Goal: Transaction & Acquisition: Purchase product/service

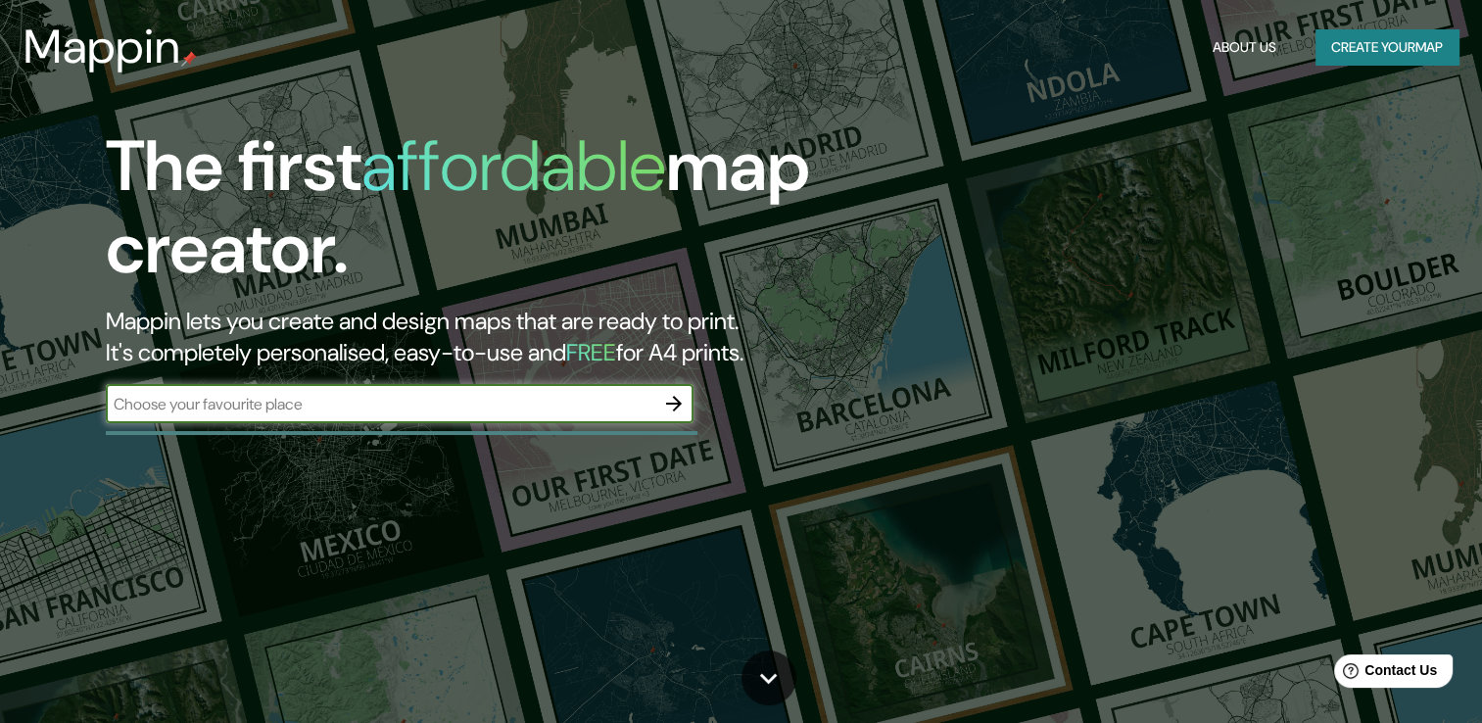
click at [1336, 37] on button "Create your map" at bounding box center [1386, 47] width 143 height 36
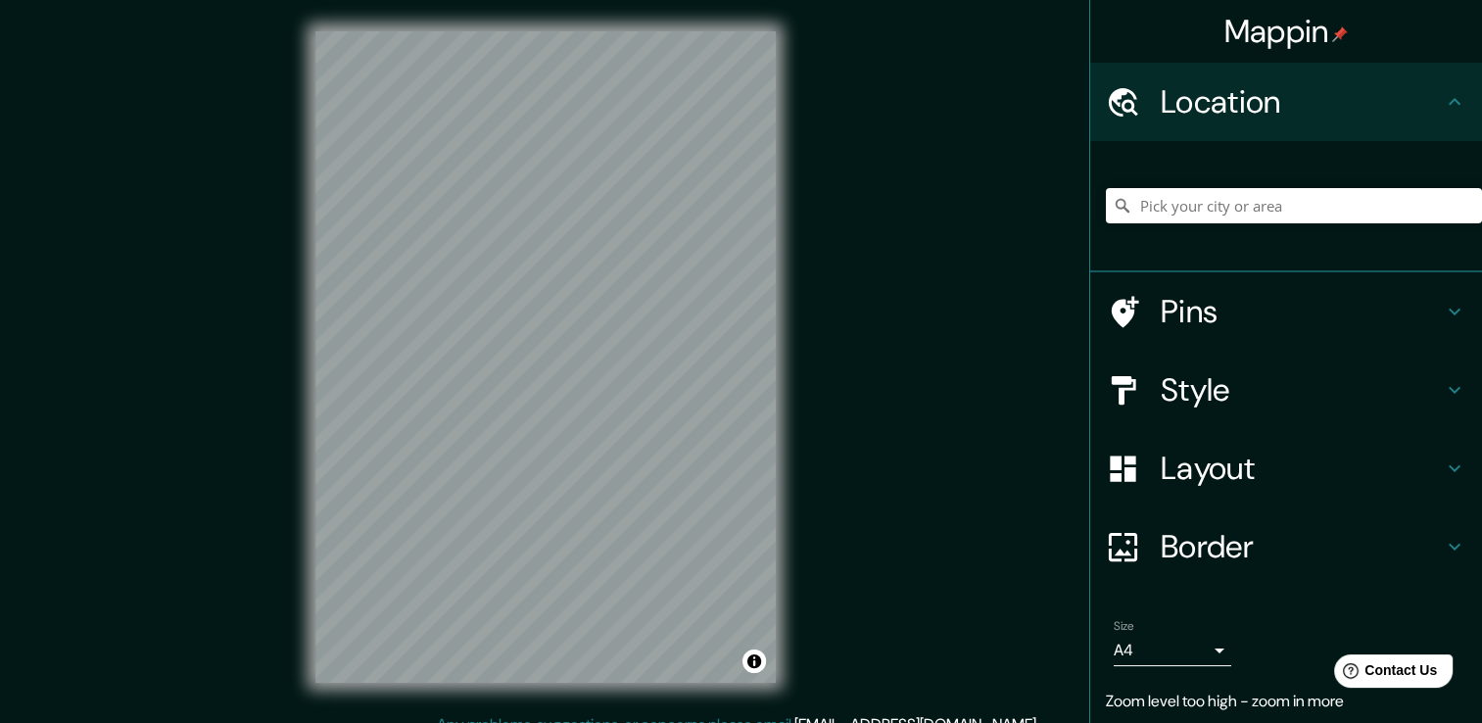
click at [909, 325] on div "Mappin Location Pins Style Layout Border Choose a border. Hint : you can make l…" at bounding box center [741, 372] width 1482 height 744
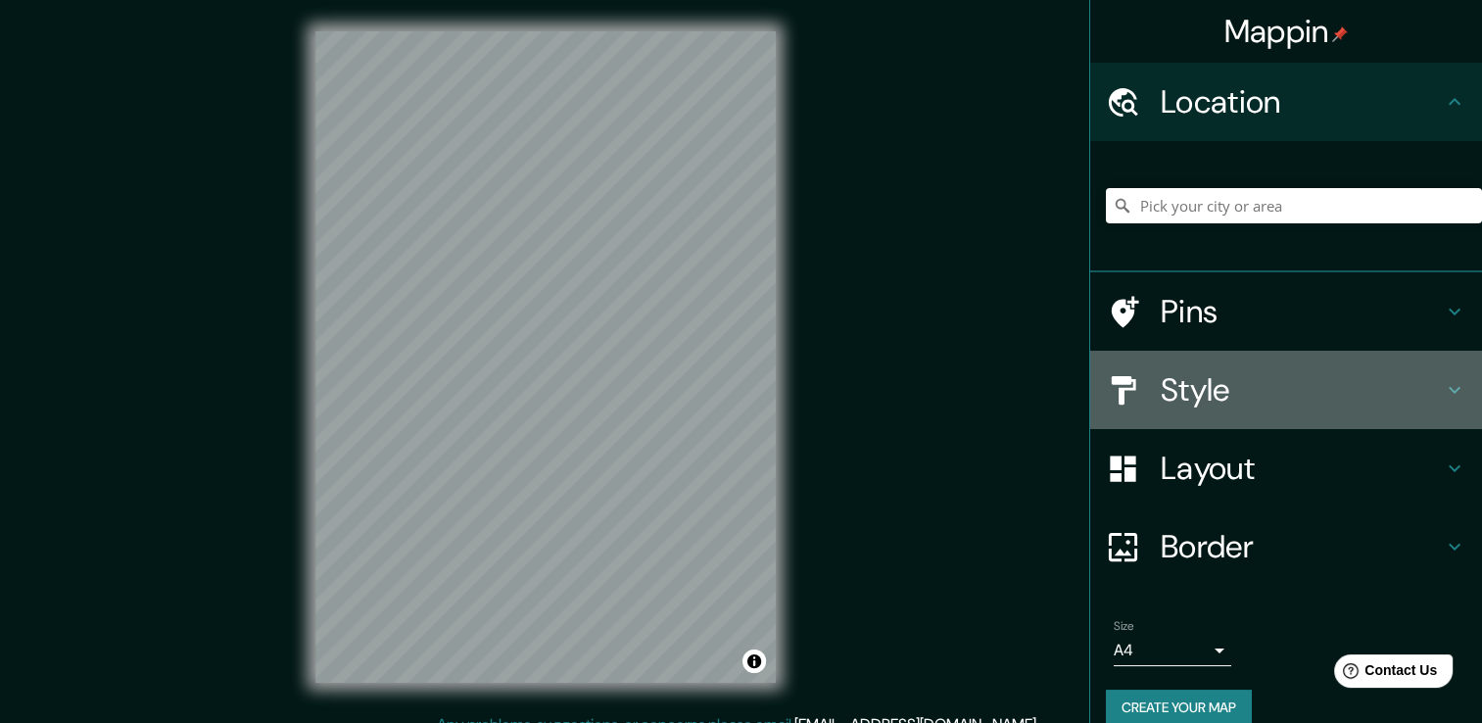
click at [1235, 374] on h4 "Style" at bounding box center [1301, 389] width 282 height 39
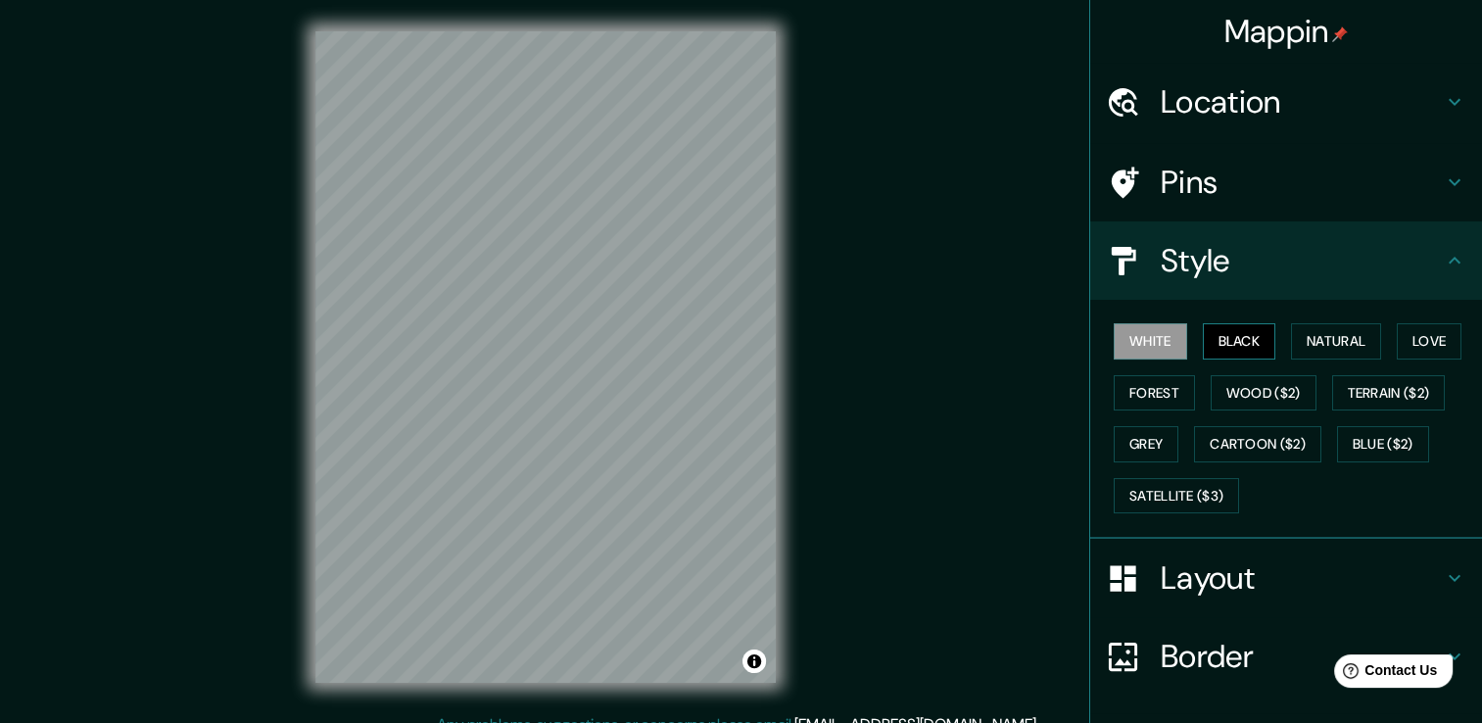
click at [1213, 340] on button "Black" at bounding box center [1239, 341] width 73 height 36
click at [1310, 335] on button "Natural" at bounding box center [1336, 341] width 90 height 36
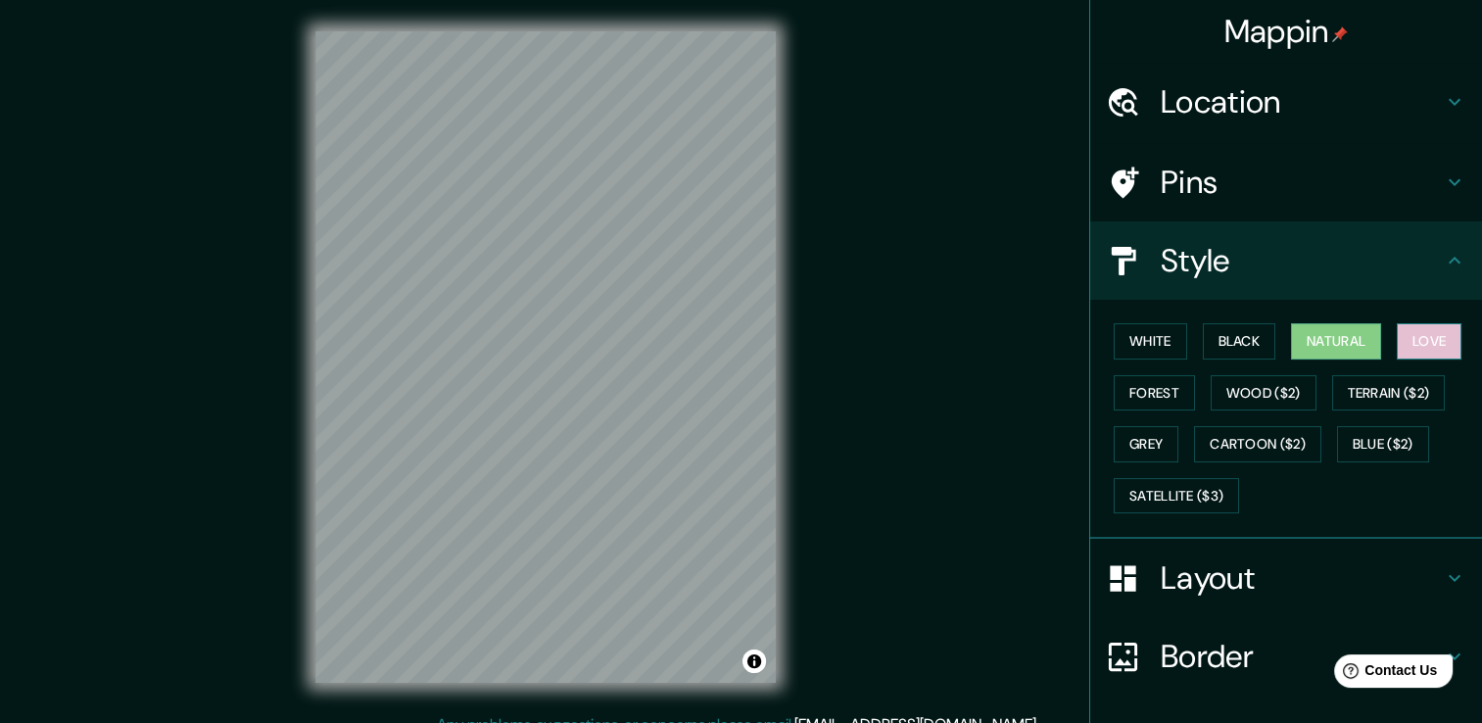
click at [1438, 339] on button "Love" at bounding box center [1428, 341] width 65 height 36
click at [1155, 389] on button "Forest" at bounding box center [1153, 393] width 81 height 36
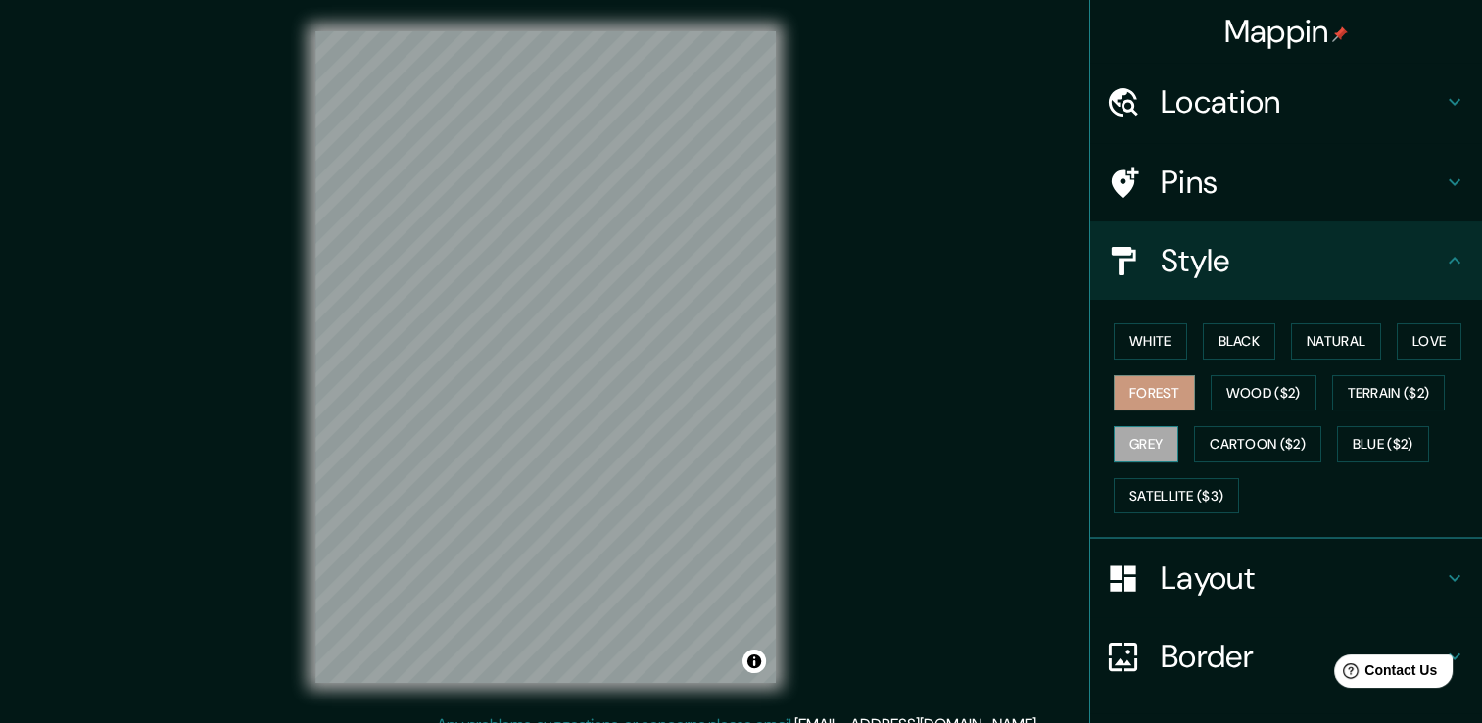
click at [1130, 441] on button "Grey" at bounding box center [1145, 444] width 65 height 36
click at [1132, 343] on button "White" at bounding box center [1149, 341] width 73 height 36
click at [1146, 442] on button "Grey" at bounding box center [1145, 444] width 65 height 36
click at [1219, 336] on button "Black" at bounding box center [1239, 341] width 73 height 36
click at [1147, 440] on button "Grey" at bounding box center [1145, 444] width 65 height 36
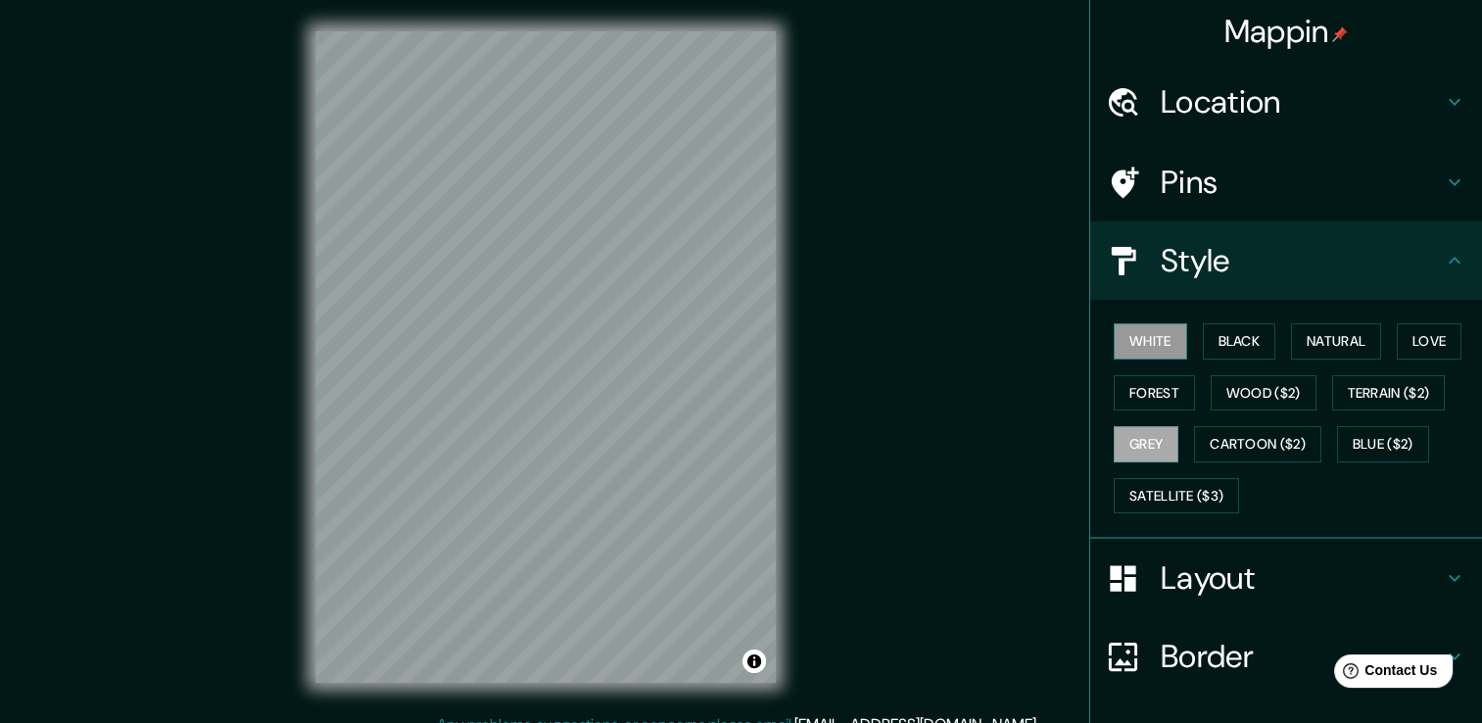
click at [1113, 336] on button "White" at bounding box center [1149, 341] width 73 height 36
